Goal: Task Accomplishment & Management: Manage account settings

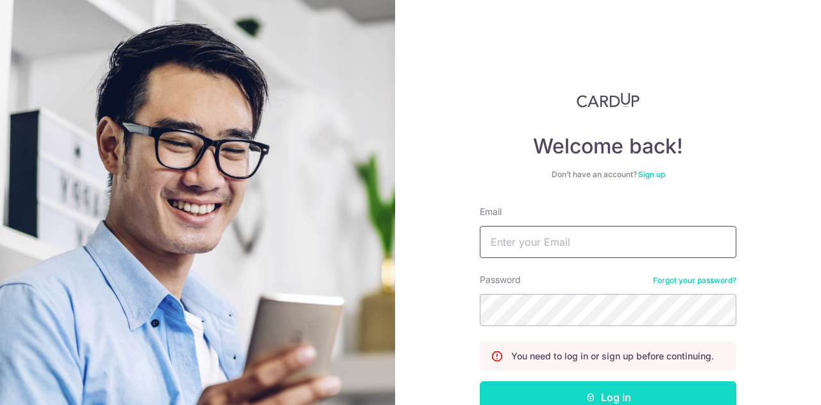
type input "[EMAIL_ADDRESS][DOMAIN_NAME]"
click at [565, 386] on button "Log in" at bounding box center [608, 397] width 256 height 32
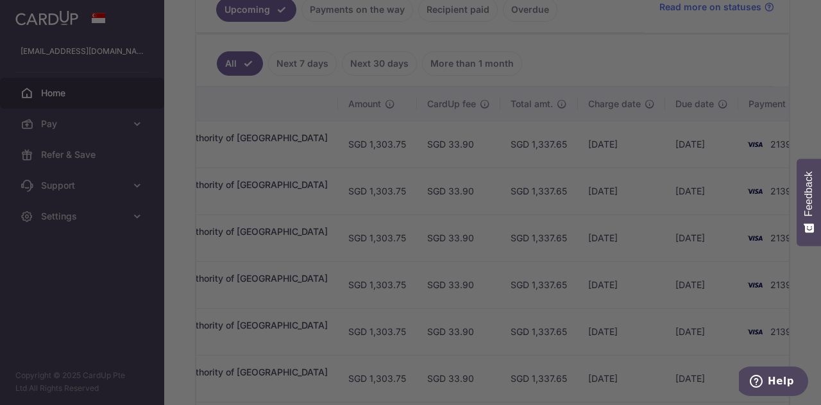
scroll to position [463, 0]
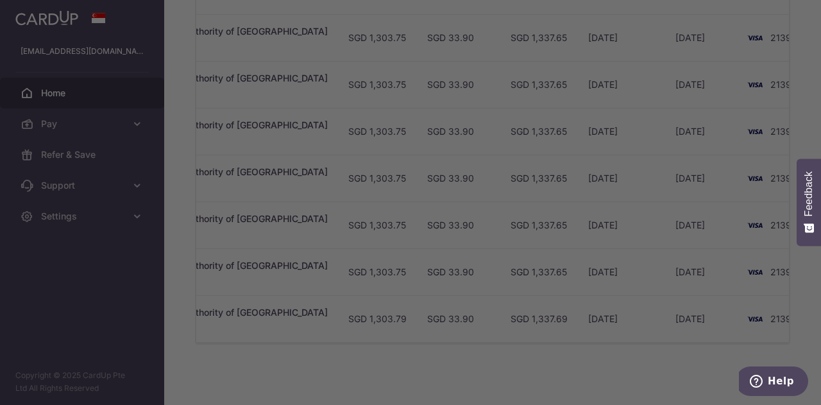
click at [603, 93] on div at bounding box center [414, 204] width 829 height 408
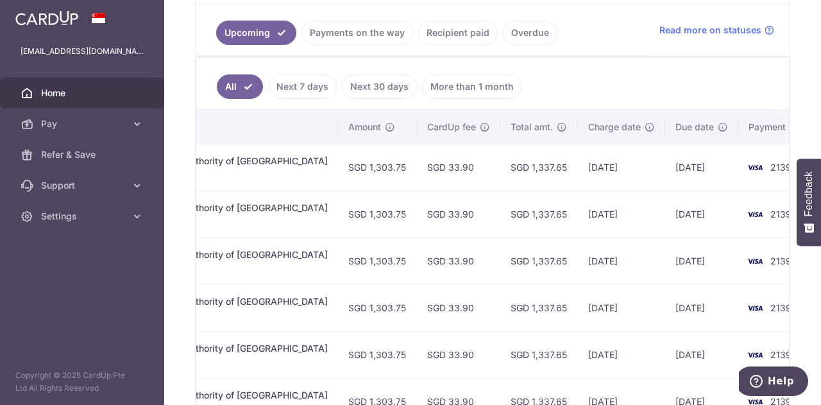
scroll to position [0, 0]
